Goal: Task Accomplishment & Management: Manage account settings

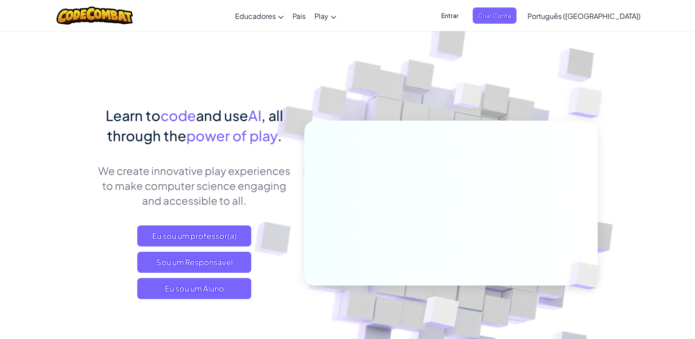
click at [464, 13] on span "Entrar" at bounding box center [450, 15] width 28 height 16
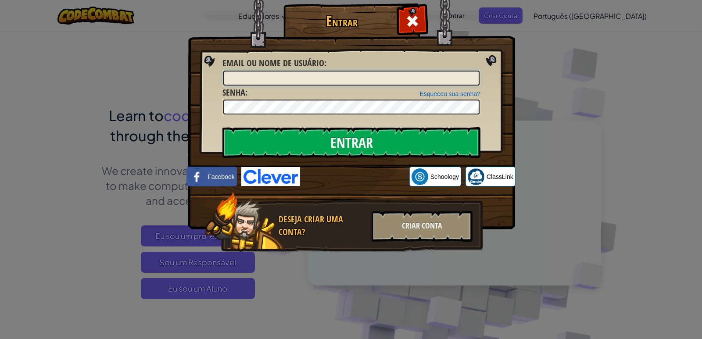
click at [360, 83] on input "Email ou nome de usuário :" at bounding box center [351, 78] width 256 height 15
click at [368, 80] on input "Email ou nome de usuário :" at bounding box center [351, 78] width 256 height 15
type input "[PERSON_NAME] [PERSON_NAME]"
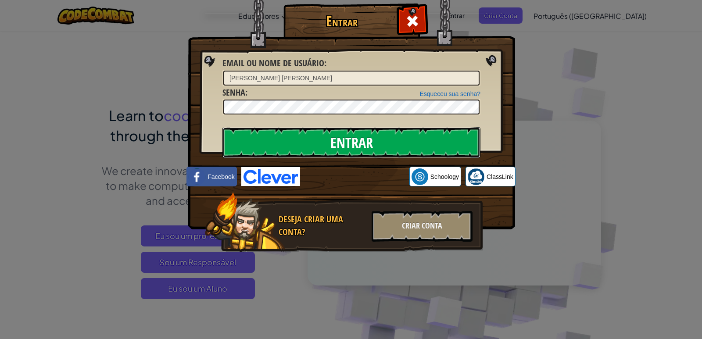
click at [467, 147] on input "Entrar" at bounding box center [351, 142] width 258 height 31
